Goal: Book appointment/travel/reservation

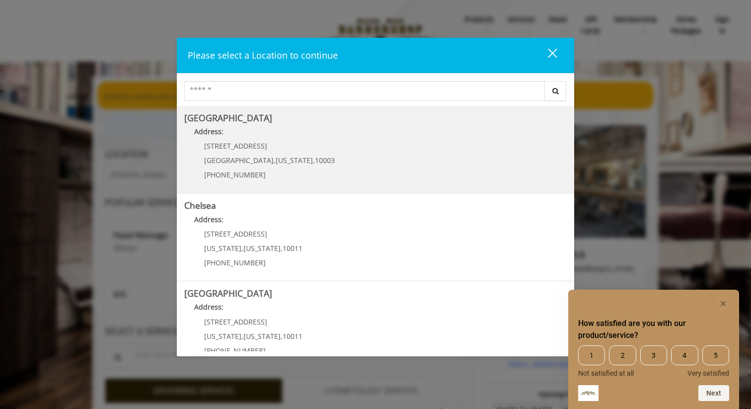
click at [299, 147] on div "[STREET_ADDRESS][US_STATE] (212) 598-1840" at bounding box center [262, 163] width 156 height 43
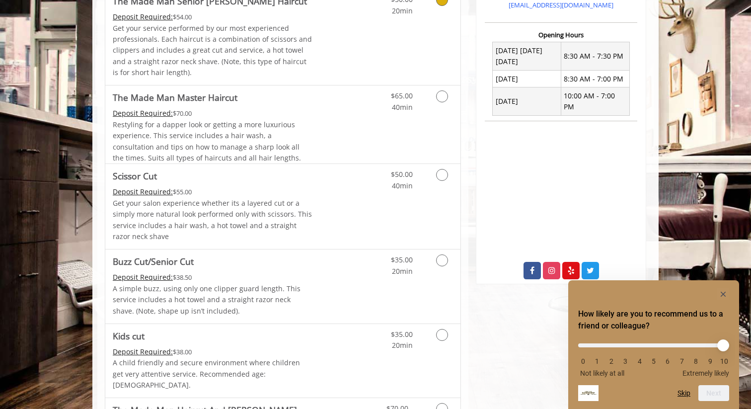
scroll to position [365, 0]
click at [204, 239] on p "Get your salon experience whether its a layered cut or a simply more natural lo…" at bounding box center [213, 219] width 200 height 45
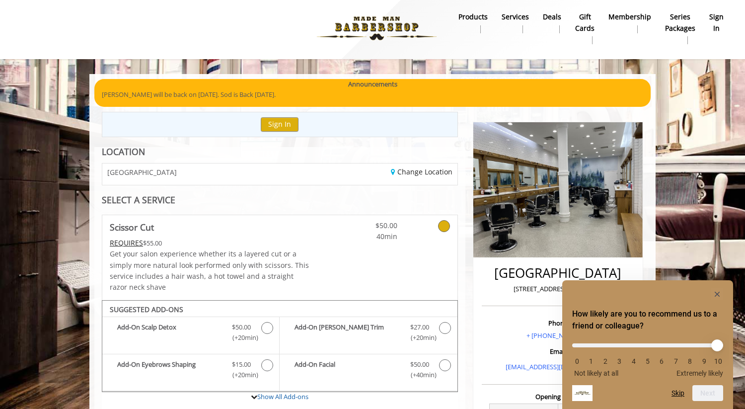
scroll to position [0, 0]
